Goal: Information Seeking & Learning: Learn about a topic

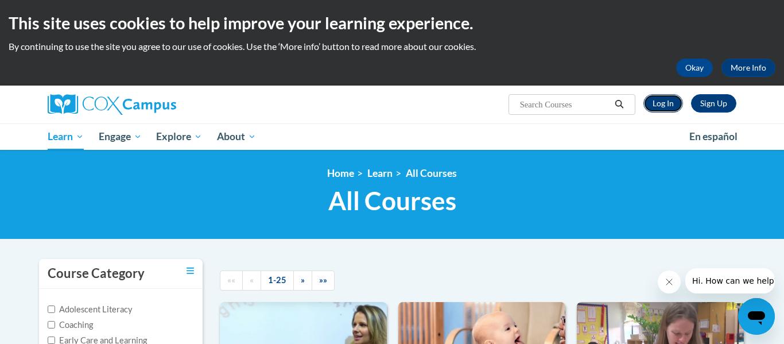
click at [658, 110] on link "Log In" at bounding box center [663, 103] width 40 height 18
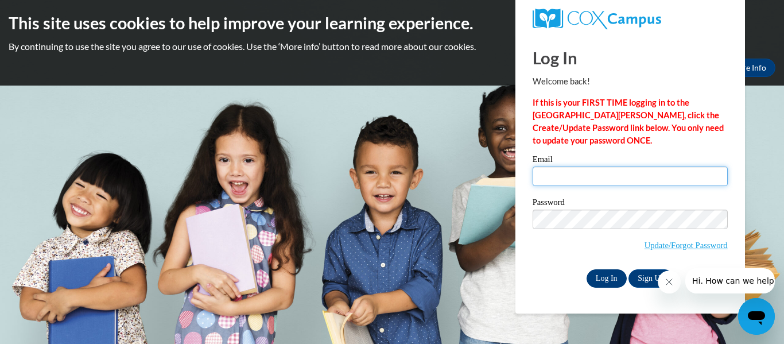
type input "[PERSON_NAME][EMAIL_ADDRESS][DOMAIN_NAME]"
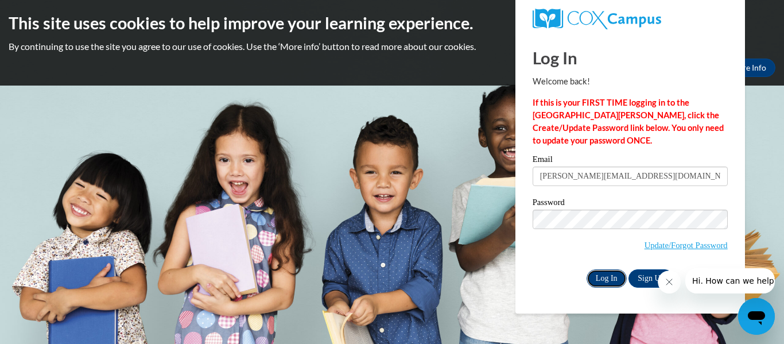
click at [600, 278] on input "Log In" at bounding box center [606, 278] width 40 height 18
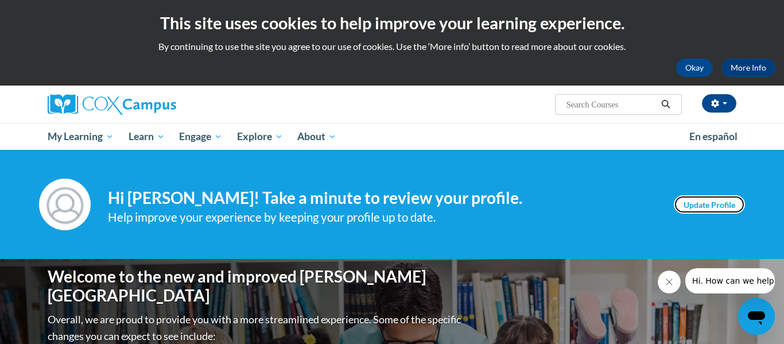
click at [693, 196] on link "Update Profile" at bounding box center [709, 204] width 71 height 18
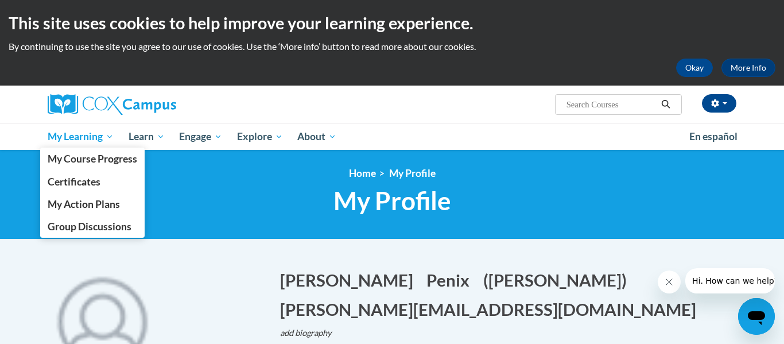
click at [83, 146] on link "My Learning" at bounding box center [80, 136] width 81 height 26
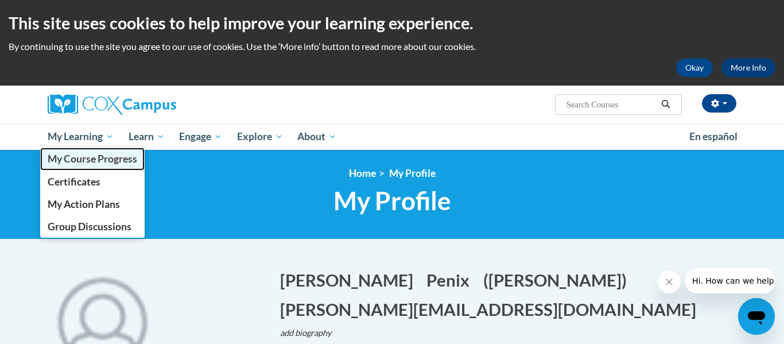
click at [87, 153] on span "My Course Progress" at bounding box center [93, 159] width 90 height 12
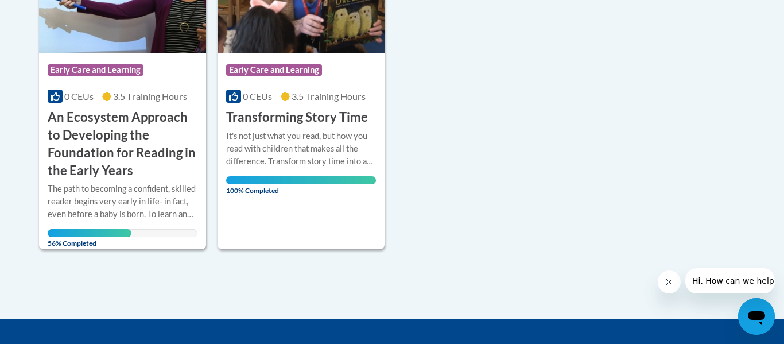
scroll to position [415, 0]
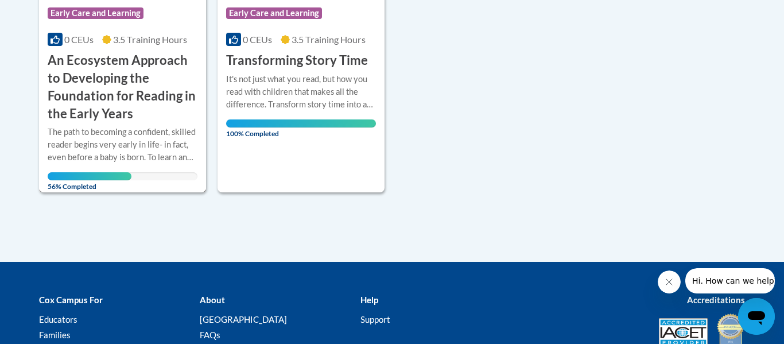
click at [73, 94] on h3 "An Ecosystem Approach to Developing the Foundation for Reading in the Early Yea…" at bounding box center [123, 87] width 150 height 71
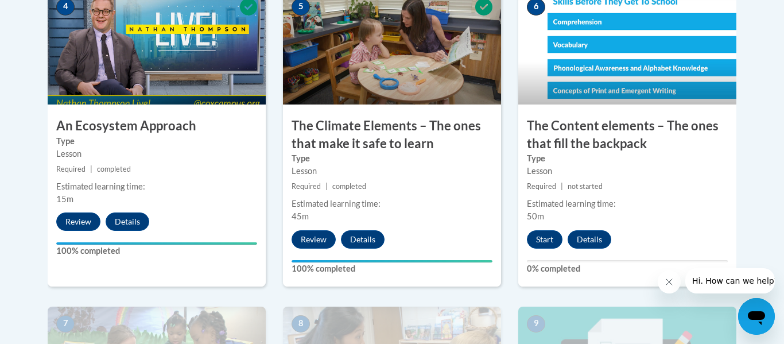
scroll to position [747, 0]
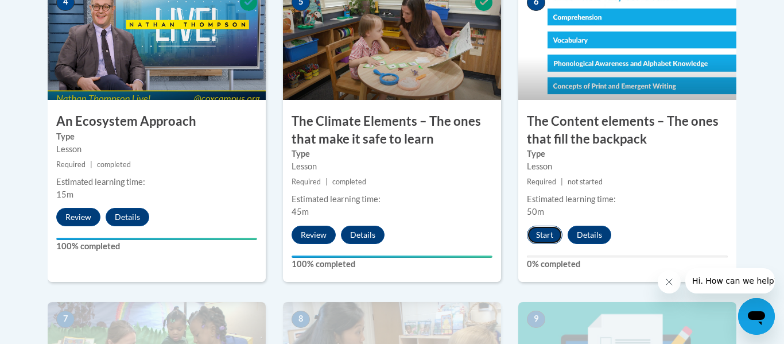
click at [552, 234] on button "Start" at bounding box center [545, 235] width 36 height 18
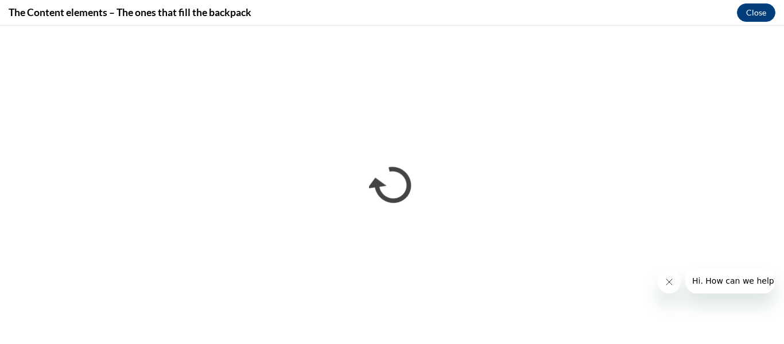
scroll to position [0, 0]
click at [692, 289] on button "Hi. How can we help?" at bounding box center [735, 280] width 100 height 25
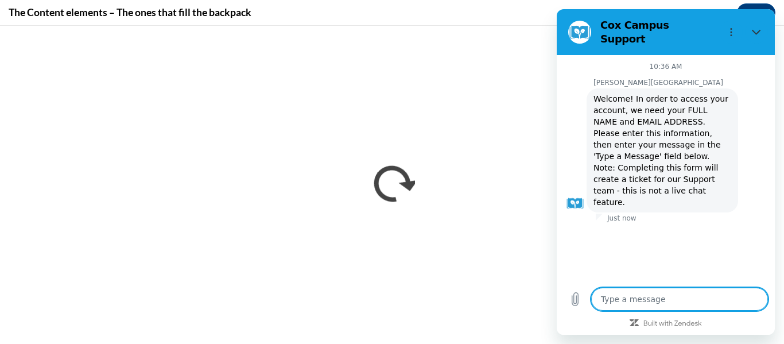
type textarea "x"
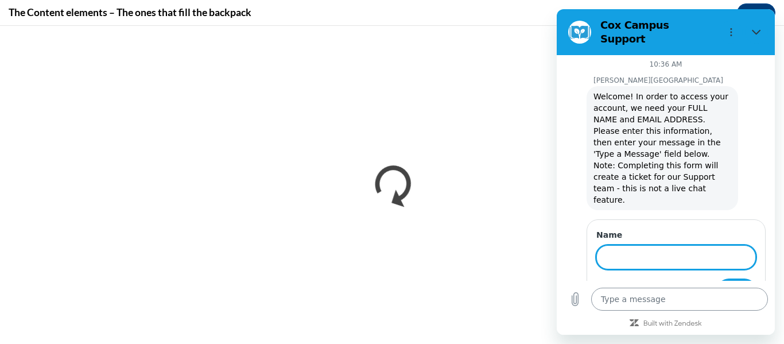
scroll to position [1, 0]
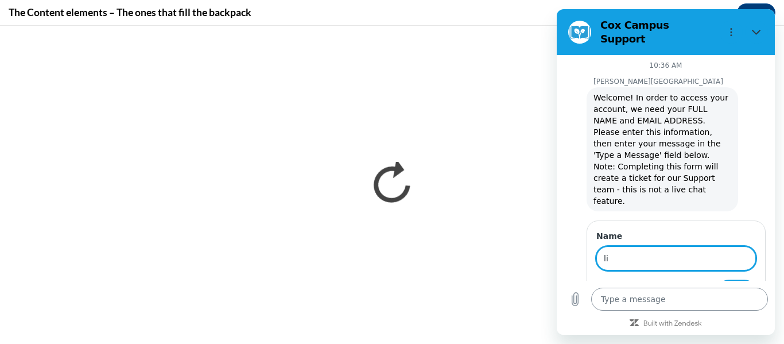
type input "l"
type input "aubs"
click at [741, 284] on span "Next" at bounding box center [736, 291] width 19 height 14
type textarea "x"
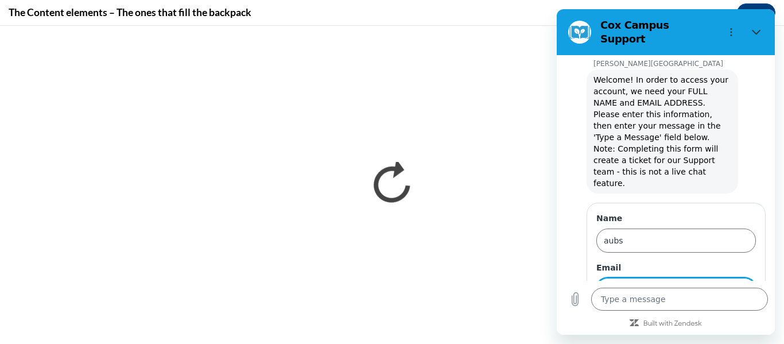
scroll to position [51, 0]
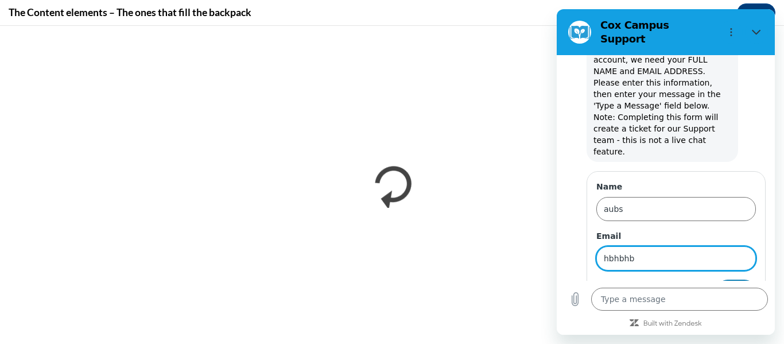
click at [722, 279] on button "Send" at bounding box center [736, 290] width 40 height 23
type input "hbhbhb@gmail.com"
click at [747, 279] on button "Send" at bounding box center [736, 290] width 40 height 23
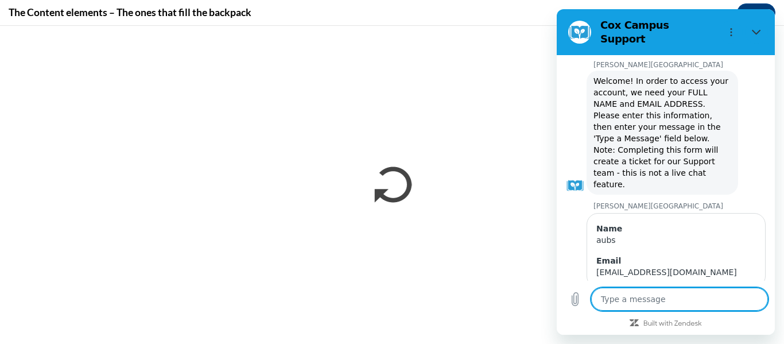
scroll to position [18, 0]
click at [702, 298] on textarea at bounding box center [679, 299] width 177 height 23
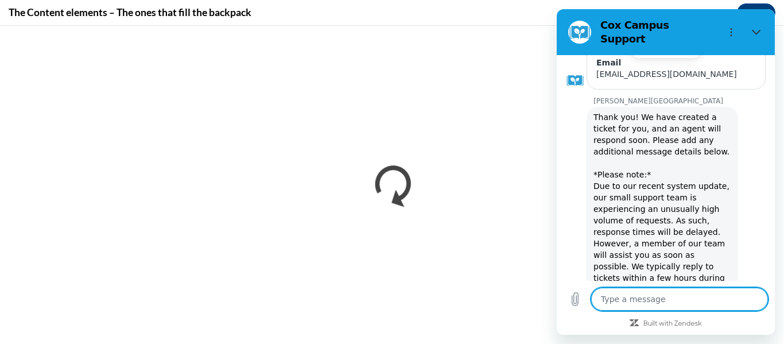
type textarea "x"
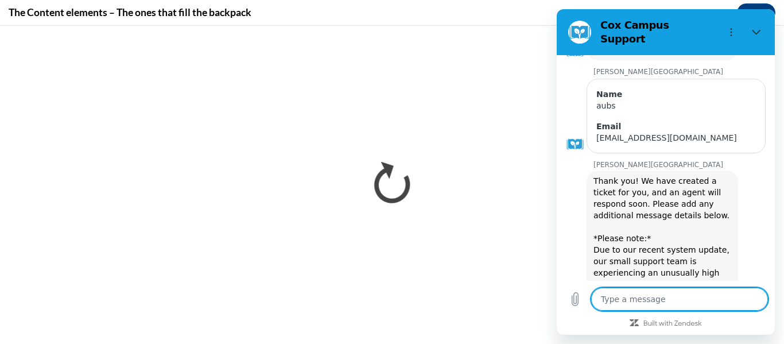
scroll to position [285, 0]
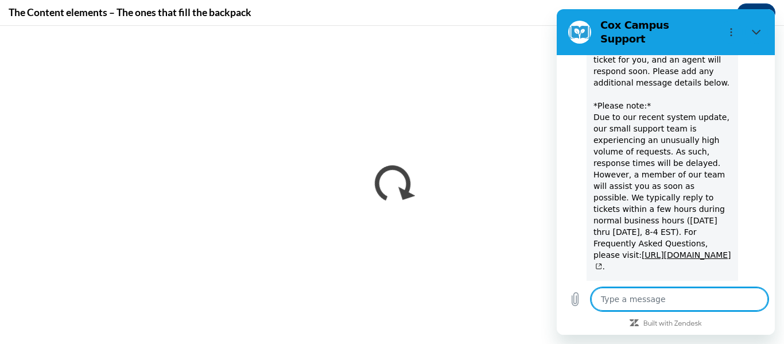
type textarea "i"
type textarea "x"
type textarea "I"
type textarea "x"
type textarea "I d"
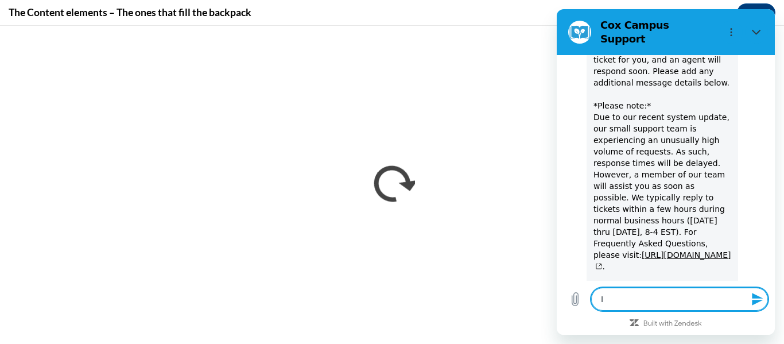
type textarea "x"
type textarea "I do"
type textarea "x"
type textarea "I don"
type textarea "x"
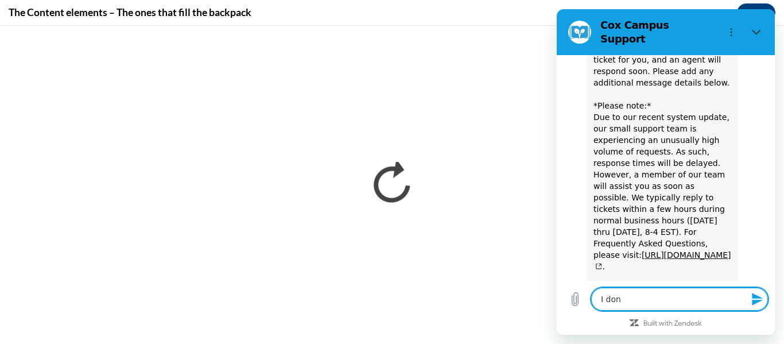
type textarea "I don'"
type textarea "x"
type textarea "I don't"
type textarea "x"
type textarea "I don't"
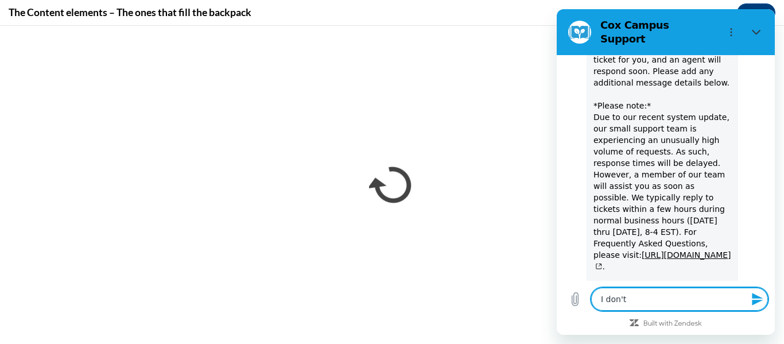
type textarea "x"
type textarea "I don't w"
type textarea "x"
type textarea "I don't wa"
type textarea "x"
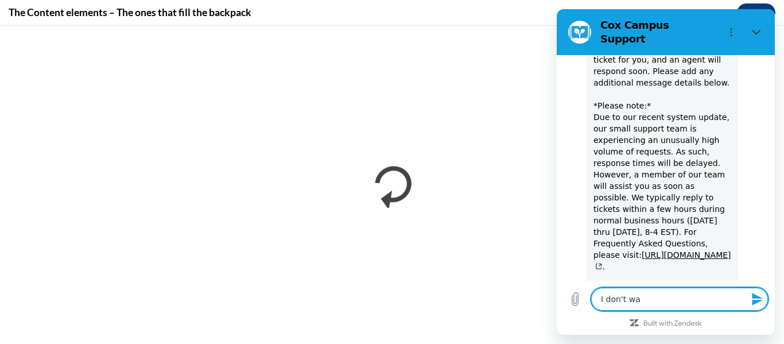
type textarea "I don't wa"
type textarea "x"
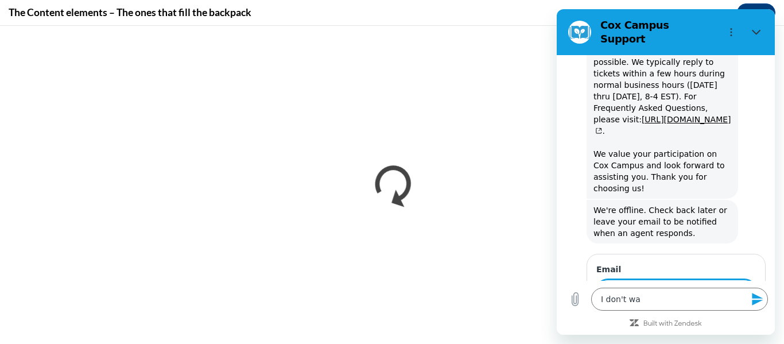
scroll to position [418, 0]
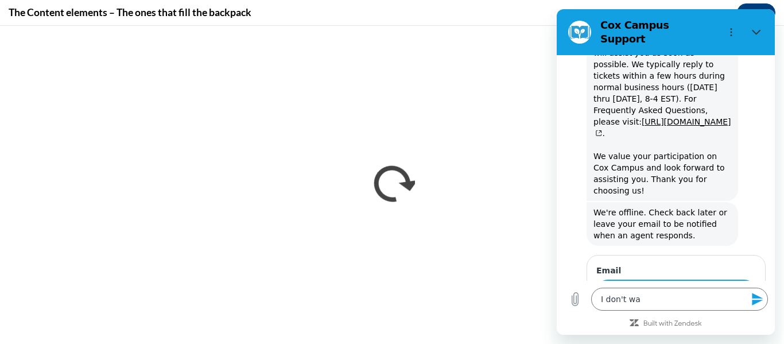
type input "n"
type input "i"
type input "I"
click at [642, 298] on textarea "I don't wa" at bounding box center [679, 299] width 177 height 23
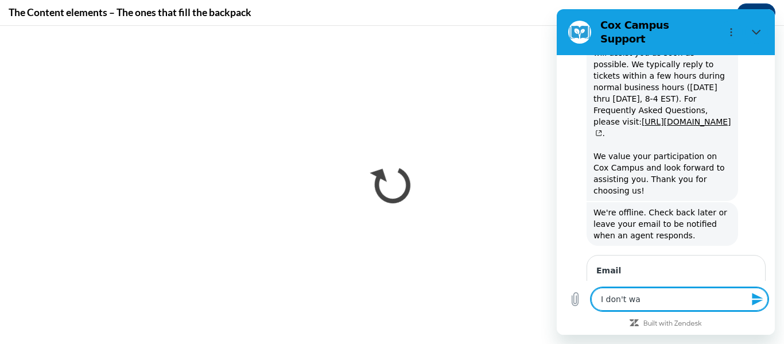
type textarea "I don't wan"
type textarea "x"
type textarea "I don't wann"
type textarea "x"
type textarea "I don't wanna"
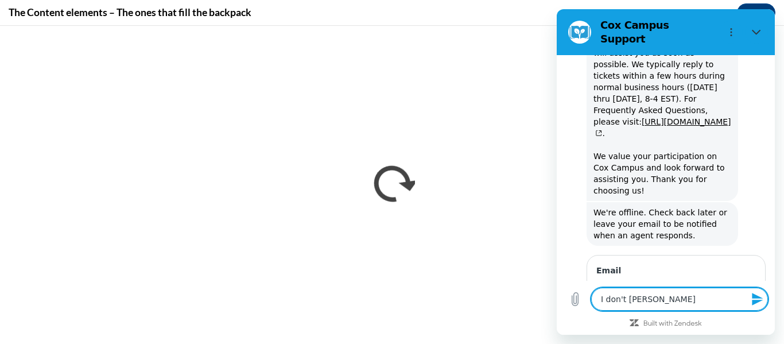
type textarea "x"
type textarea "I don't wanna"
type textarea "x"
type textarea "I don't wanna d"
type textarea "x"
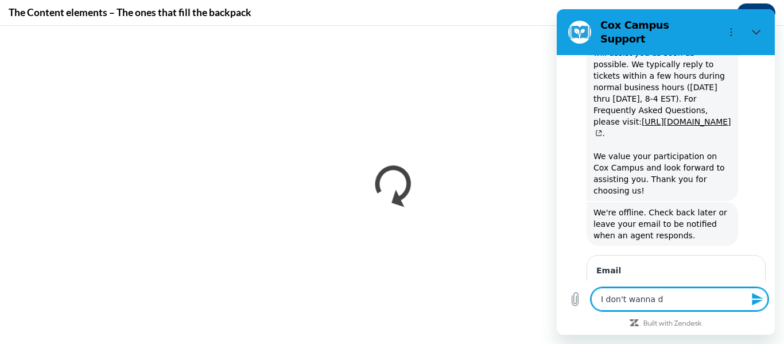
type textarea "I don't wanna do"
type textarea "x"
type textarea "I don't wanna do"
type textarea "x"
type textarea "I don't wanna do t"
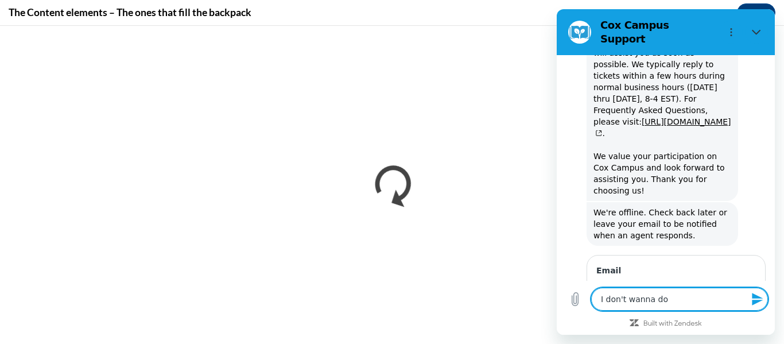
type textarea "x"
type textarea "I don't wanna do th"
type textarea "x"
type textarea "I don't wanna do thi"
type textarea "x"
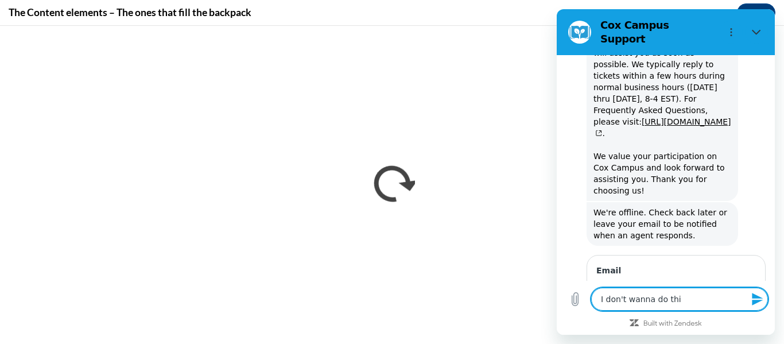
type textarea "I don't wanna do this"
type textarea "x"
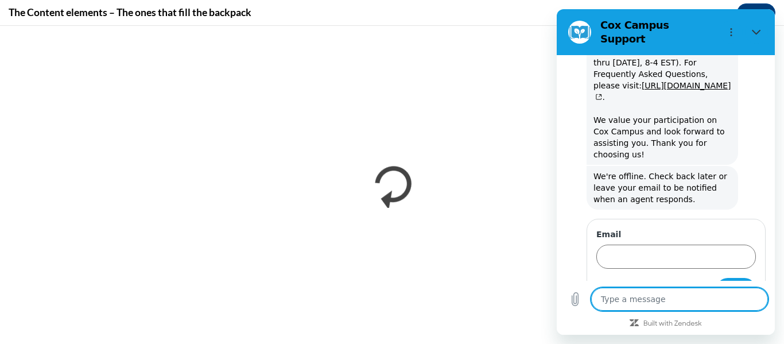
type textarea "x"
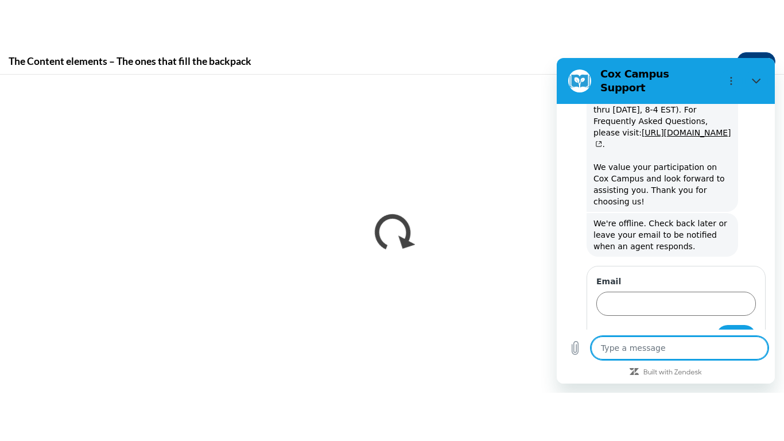
scroll to position [458, 0]
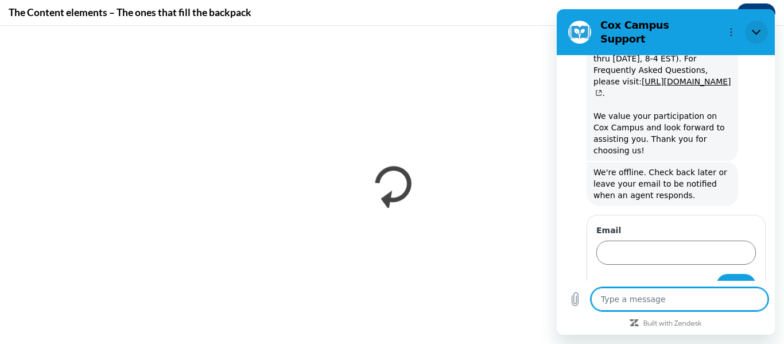
click at [763, 28] on button "Close" at bounding box center [756, 32] width 23 height 23
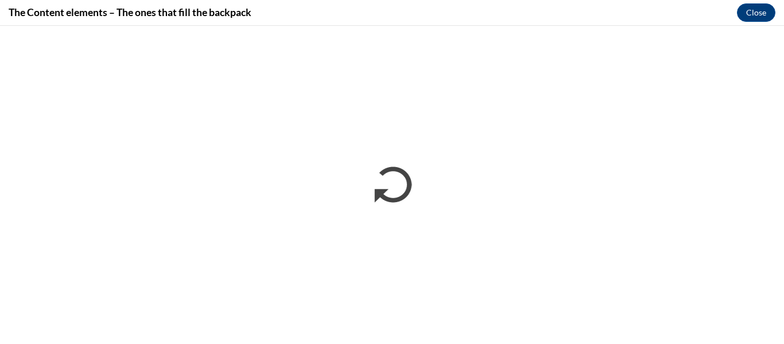
type textarea "x"
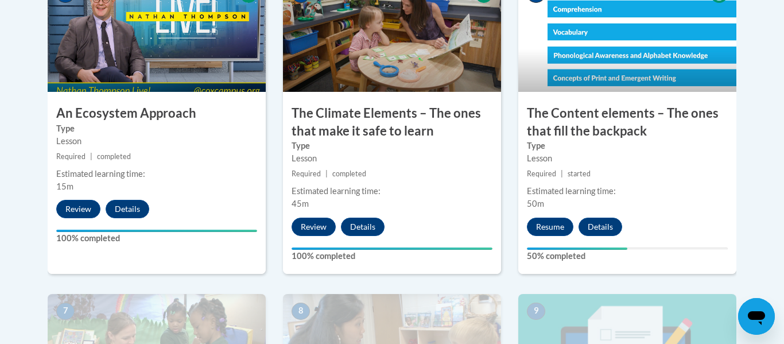
scroll to position [752, 0]
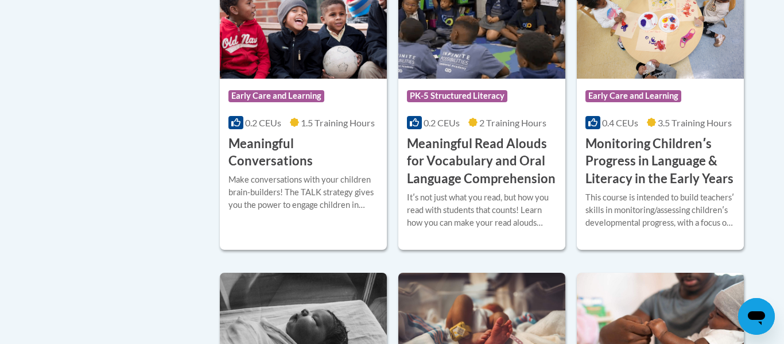
scroll to position [1858, 0]
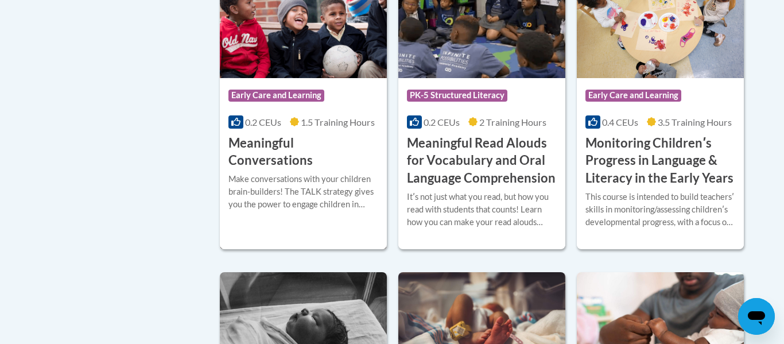
click at [341, 211] on div "Make conversations with your children brain-builders! The TALK strategy gives y…" at bounding box center [303, 196] width 150 height 46
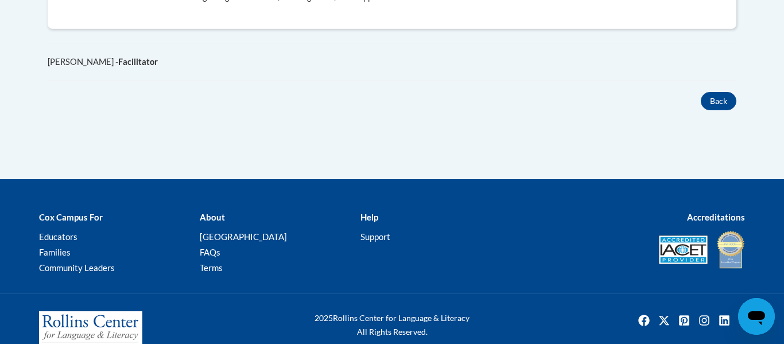
scroll to position [782, 0]
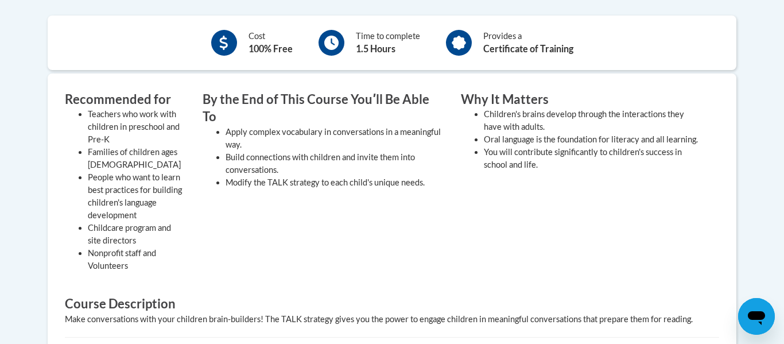
click at [572, 130] on li "Children's brains develop through the interactions they have with adults." at bounding box center [593, 120] width 218 height 25
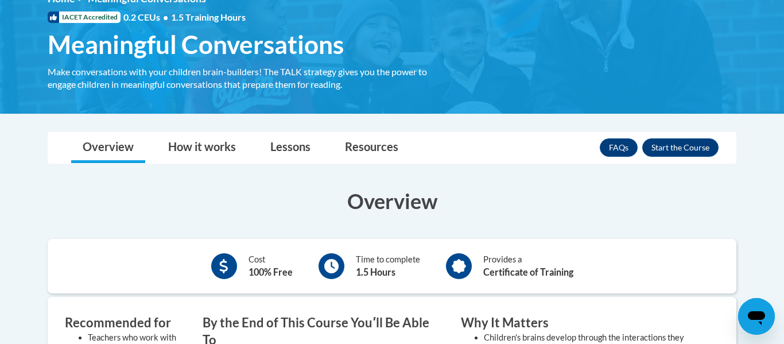
scroll to position [177, 0]
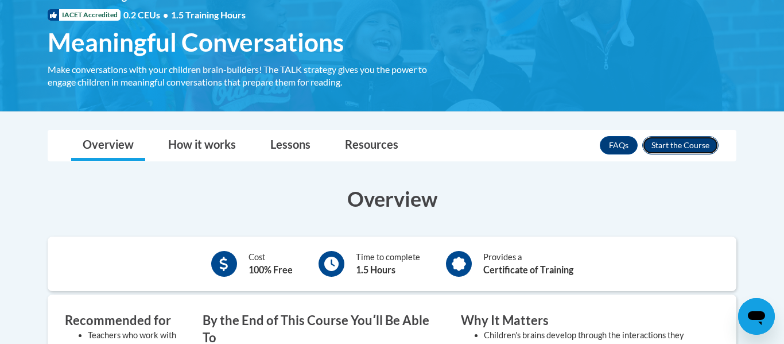
click at [702, 142] on button "Enroll" at bounding box center [680, 145] width 76 height 18
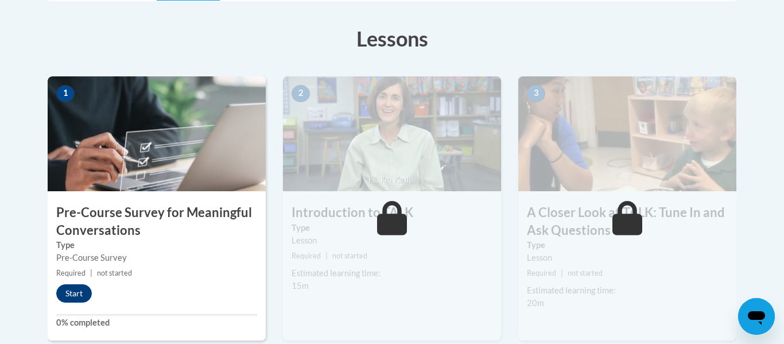
scroll to position [311, 0]
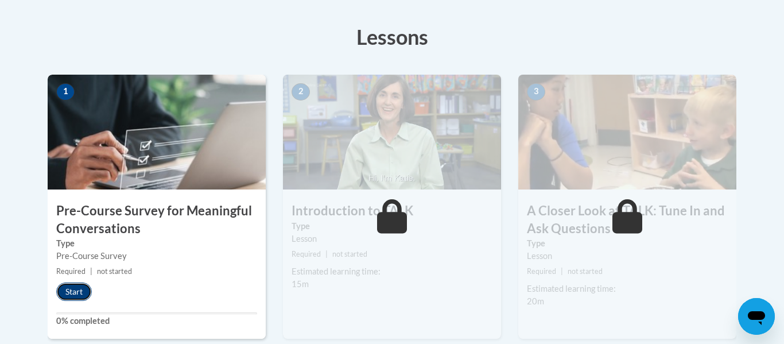
click at [81, 293] on button "Start" at bounding box center [74, 291] width 36 height 18
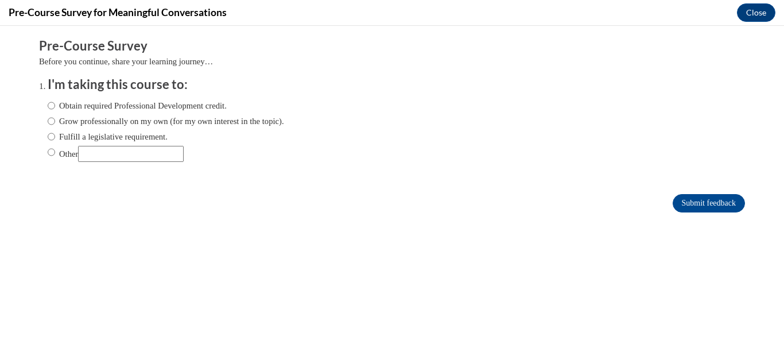
scroll to position [0, 0]
click at [196, 105] on label "Obtain required Professional Development credit." at bounding box center [137, 105] width 179 height 13
click at [55, 105] on input "Obtain required Professional Development credit." at bounding box center [51, 105] width 7 height 13
radio input "true"
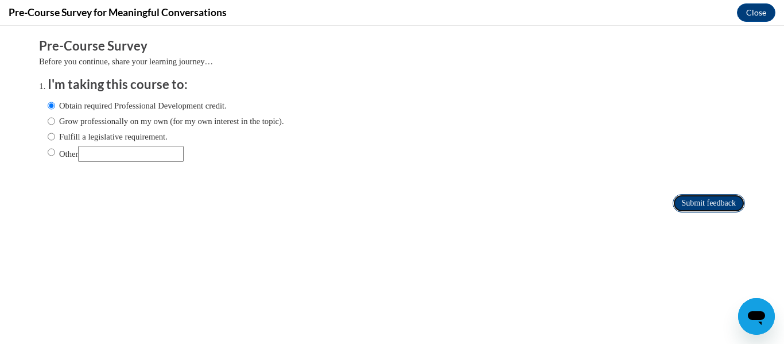
click at [723, 202] on input "Submit feedback" at bounding box center [709, 203] width 72 height 18
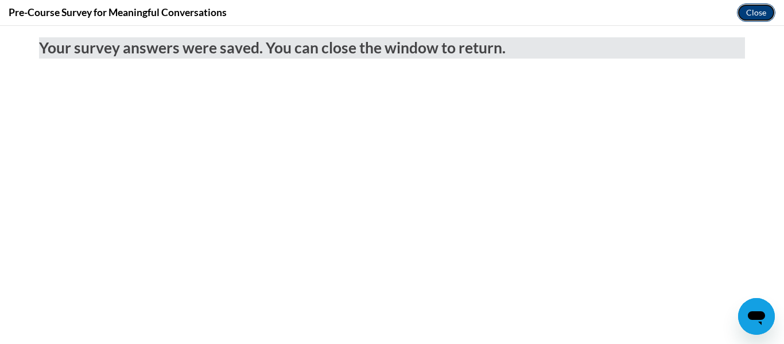
click at [760, 14] on button "Close" at bounding box center [756, 12] width 38 height 18
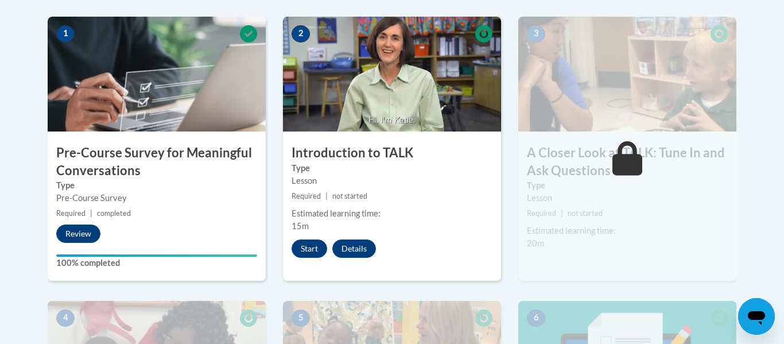
scroll to position [368, 0]
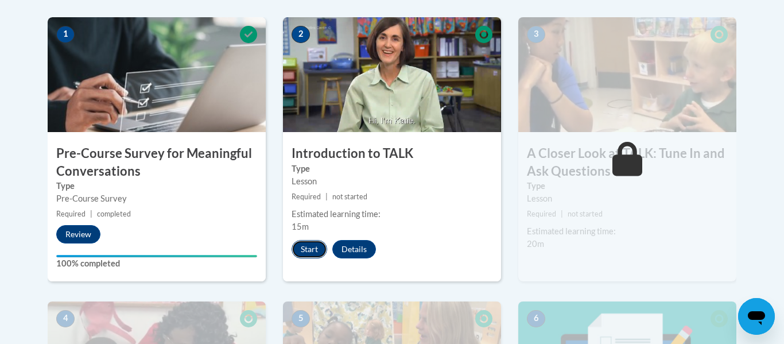
click at [315, 250] on button "Start" at bounding box center [310, 249] width 36 height 18
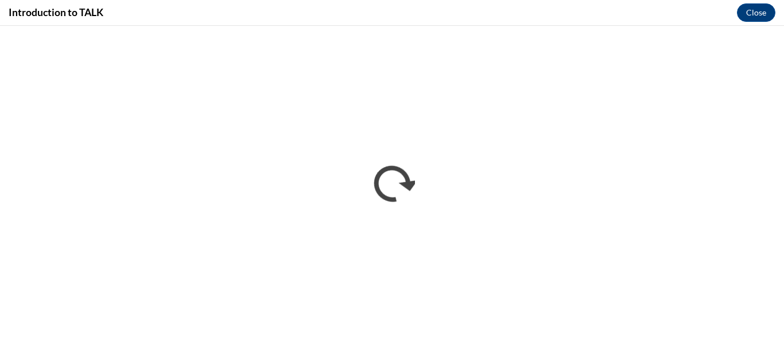
scroll to position [0, 0]
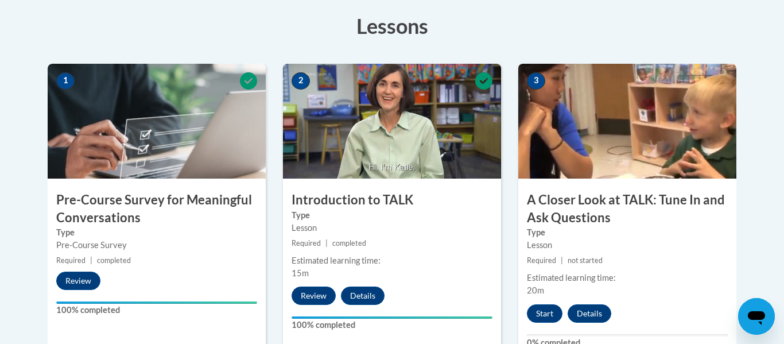
scroll to position [323, 0]
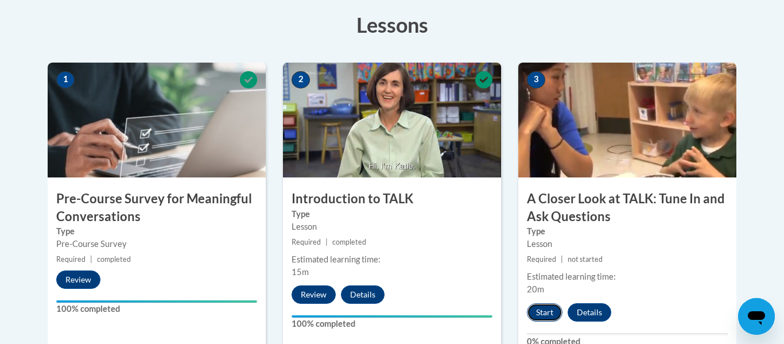
click at [549, 310] on button "Start" at bounding box center [545, 312] width 36 height 18
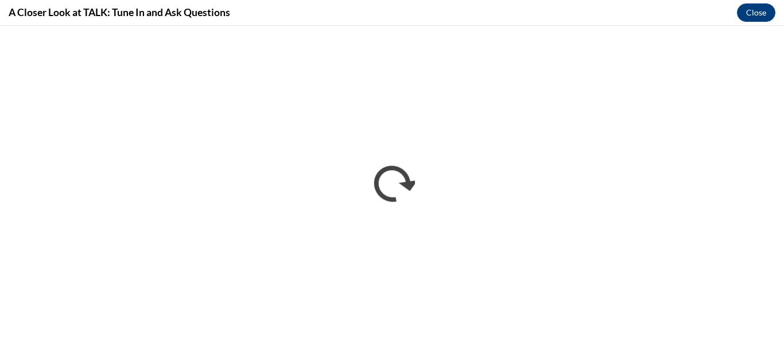
scroll to position [0, 0]
